Goal: Information Seeking & Learning: Learn about a topic

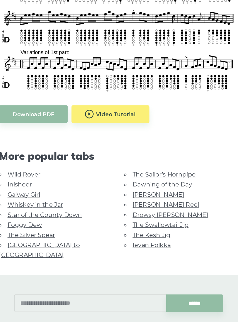
scroll to position [194, 0]
click at [131, 243] on link "The Kesh Jig" at bounding box center [146, 246] width 30 height 6
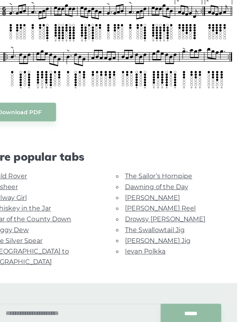
scroll to position [125, 0]
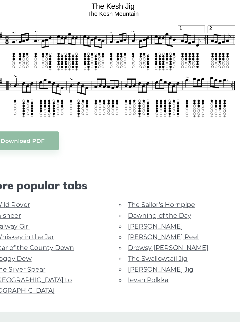
click at [74, 269] on div "******" at bounding box center [119, 297] width 195 height 57
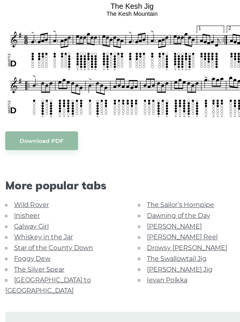
click at [33, 215] on link "Galway Girl" at bounding box center [45, 218] width 25 height 6
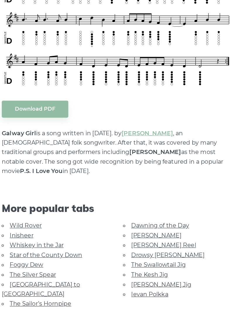
scroll to position [187, 0]
click at [33, 257] on link "Star of the County Down" at bounding box center [62, 260] width 58 height 6
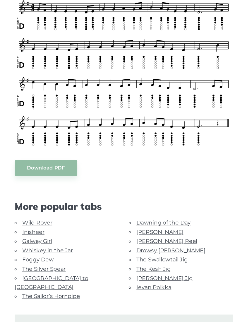
scroll to position [148, 0]
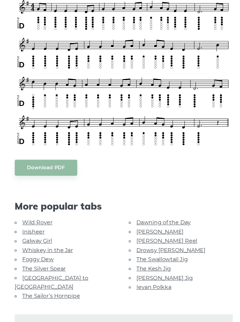
click at [34, 265] on link "The Silver Spear" at bounding box center [51, 268] width 37 height 6
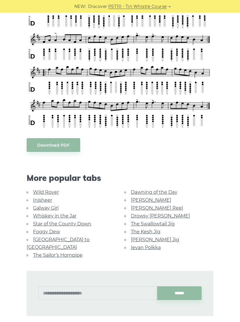
scroll to position [186, 0]
click at [37, 210] on link "Galway Girl" at bounding box center [45, 208] width 25 height 6
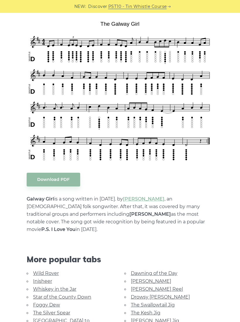
scroll to position [152, 0]
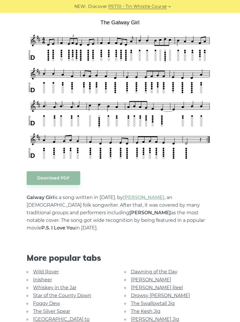
click at [49, 284] on link "Whiskey in the Jar" at bounding box center [54, 287] width 43 height 6
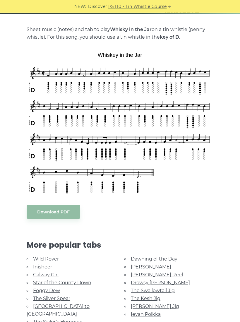
scroll to position [118, 0]
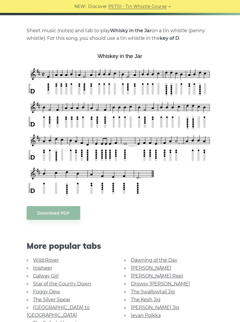
click at [41, 277] on link "Galway Girl" at bounding box center [45, 276] width 25 height 6
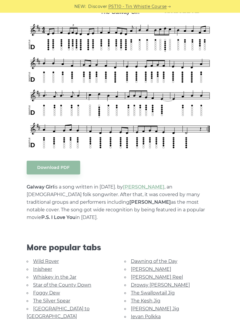
scroll to position [163, 0]
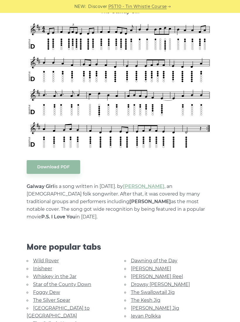
click at [45, 273] on link "Whiskey in the Jar" at bounding box center [54, 276] width 43 height 6
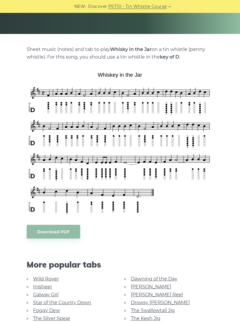
scroll to position [99, 0]
